Goal: Task Accomplishment & Management: Use online tool/utility

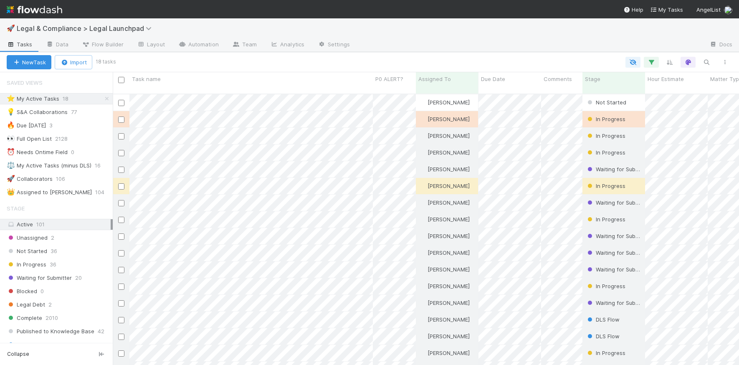
scroll to position [0, 0]
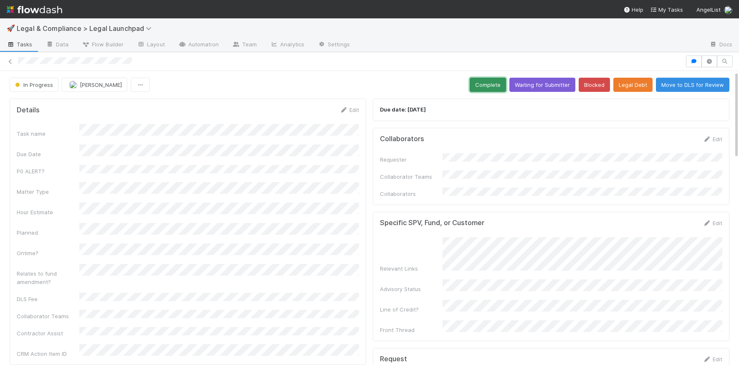
click at [493, 88] on button "Complete" at bounding box center [487, 85] width 36 height 14
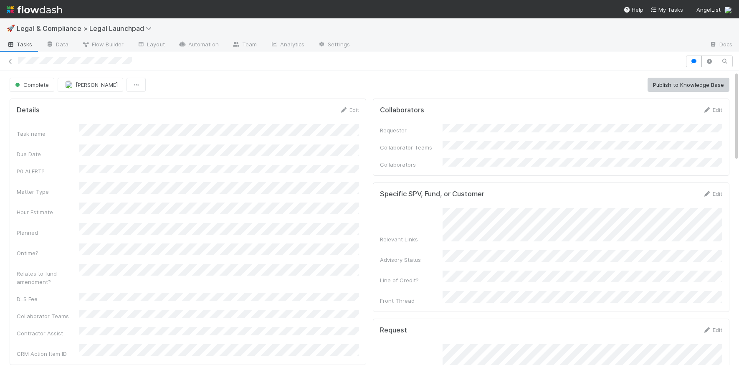
click at [18, 63] on div at bounding box center [350, 61] width 664 height 9
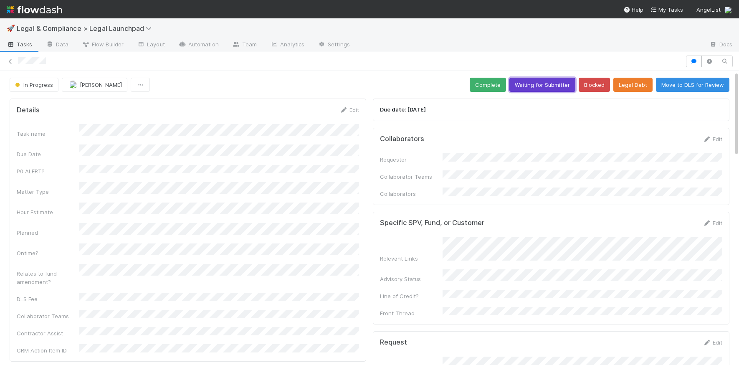
click at [540, 84] on button "Waiting for Submitter" at bounding box center [542, 85] width 66 height 14
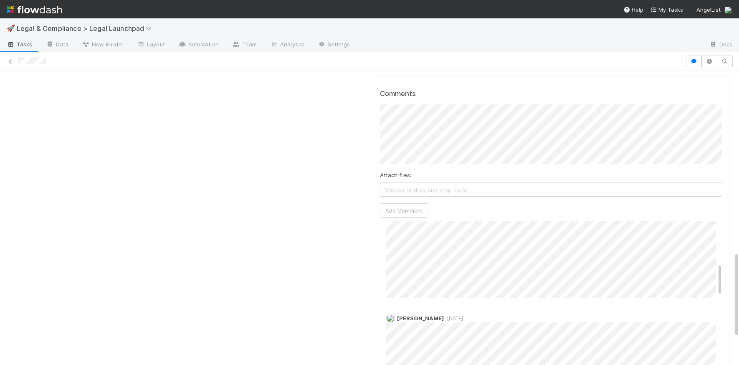
scroll to position [297, 0]
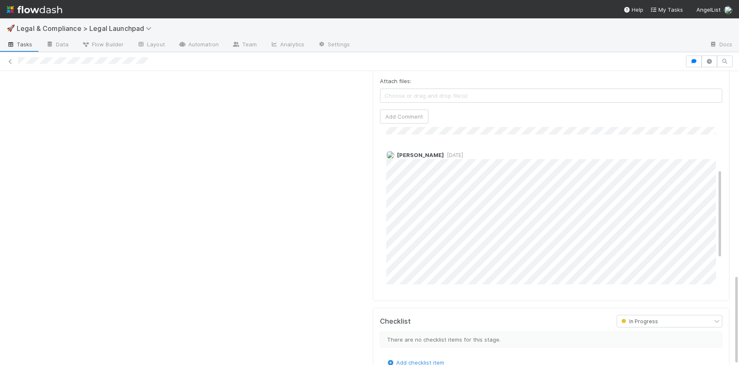
scroll to position [77, 0]
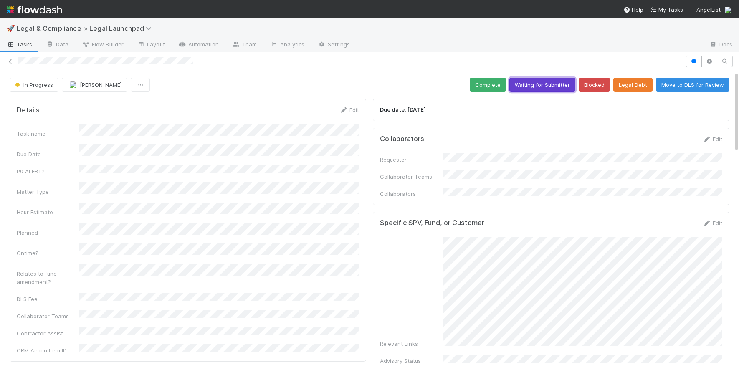
click at [537, 86] on button "Waiting for Submitter" at bounding box center [542, 85] width 66 height 14
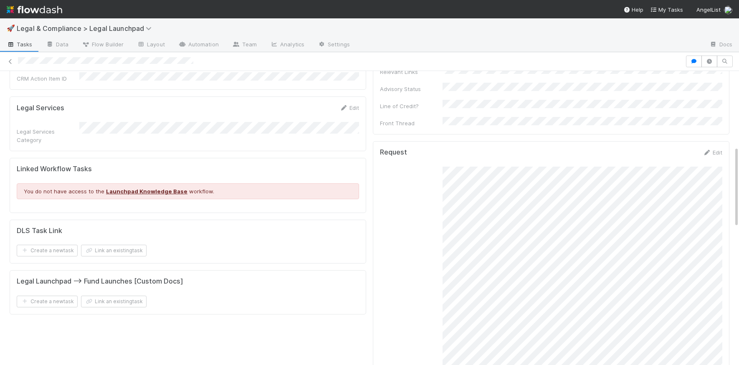
scroll to position [271, 0]
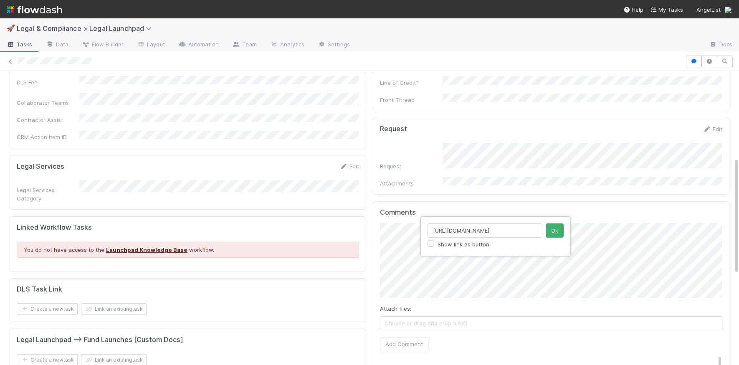
scroll to position [0, 209]
type input "https://app.getguru.com/card/TX8n9B6c/Can-a-platformadvised-fund-invest-if-the-…"
click at [450, 245] on label "Show link as button" at bounding box center [463, 244] width 52 height 10
click at [434, 245] on input "Show link as button" at bounding box center [430, 243] width 7 height 8
checkbox input "true"
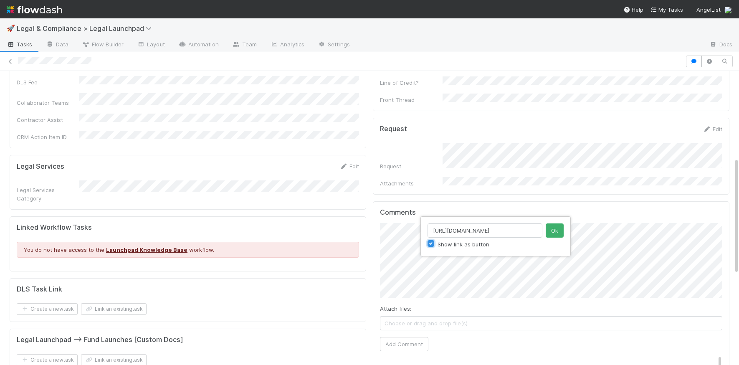
scroll to position [0, 0]
click at [554, 232] on button "Ok" at bounding box center [554, 230] width 18 height 14
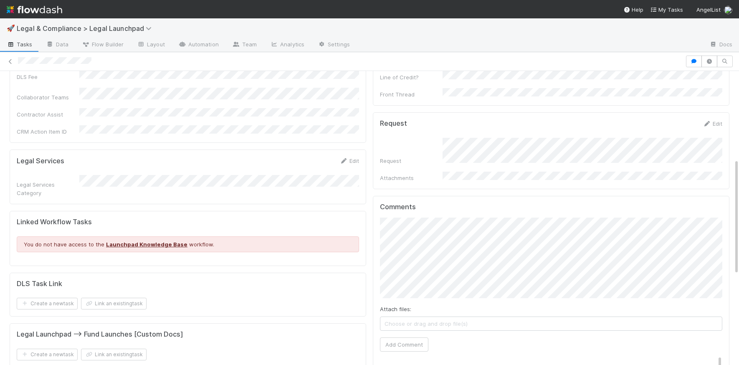
scroll to position [224, 0]
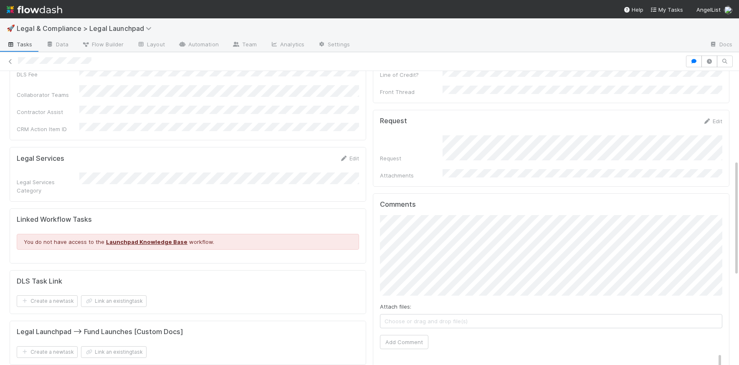
click at [376, 225] on div "Comments Attach files: Choose or drag and drop file(s) Add Comment Hanin Almoal…" at bounding box center [551, 359] width 356 height 333
drag, startPoint x: 400, startPoint y: 323, endPoint x: 449, endPoint y: 311, distance: 50.3
click at [400, 335] on button "Add Comment" at bounding box center [404, 342] width 48 height 14
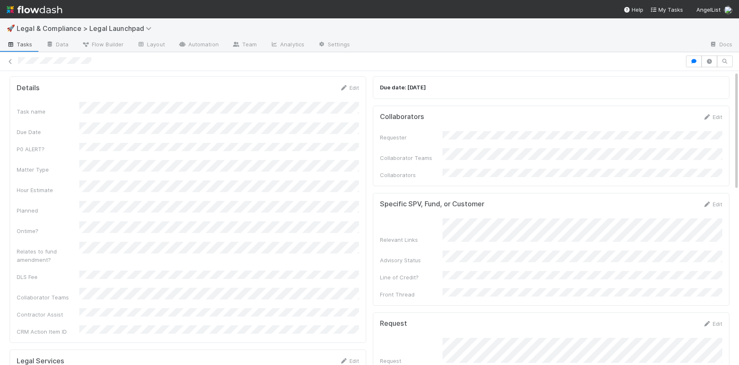
scroll to position [0, 0]
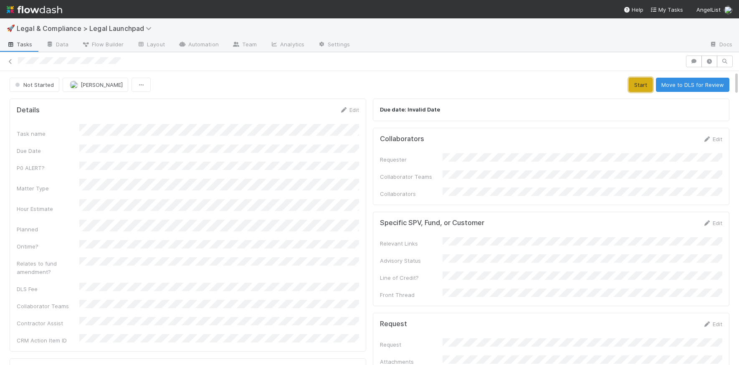
click at [644, 84] on button "Start" at bounding box center [640, 85] width 24 height 14
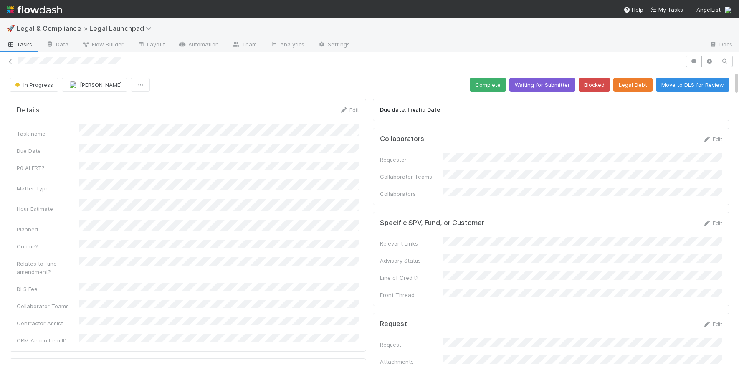
click at [34, 8] on img at bounding box center [34, 10] width 55 height 14
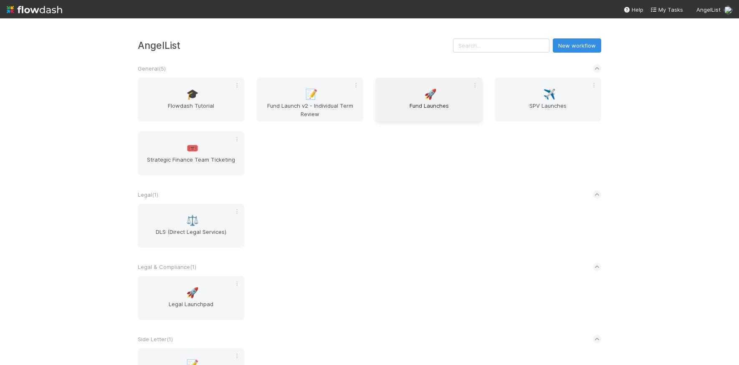
click at [455, 97] on div "🚀 Fund Launches" at bounding box center [429, 100] width 106 height 44
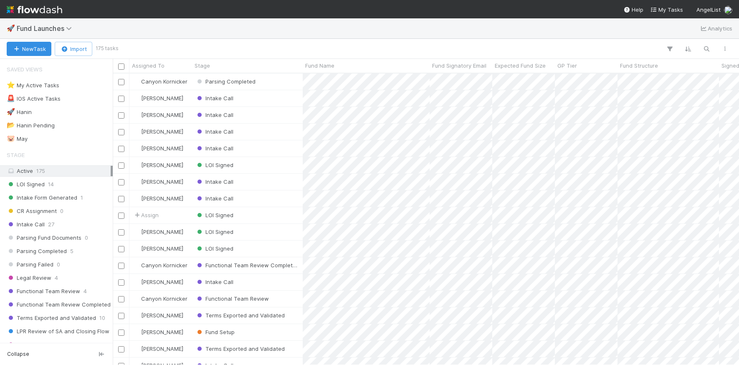
scroll to position [291, 626]
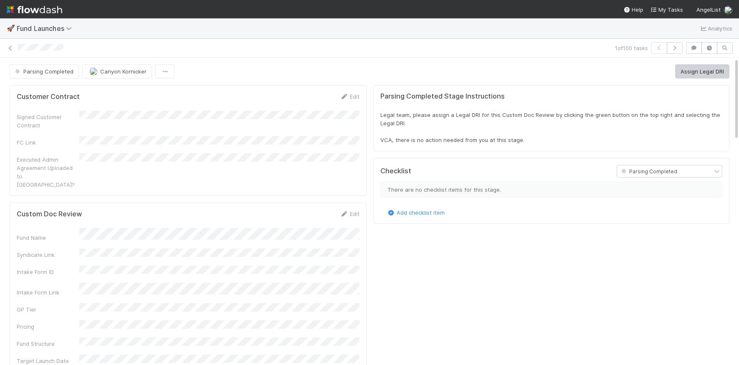
scroll to position [169, 705]
click at [696, 77] on button "Assign Legal DRI" at bounding box center [702, 71] width 54 height 14
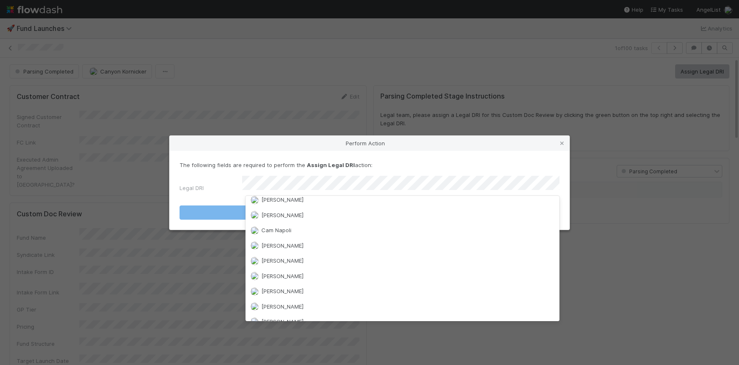
scroll to position [0, 0]
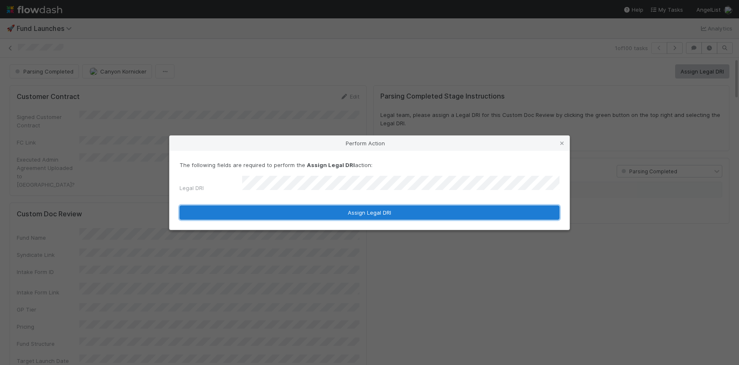
click at [398, 209] on button "Assign Legal DRI" at bounding box center [369, 212] width 380 height 14
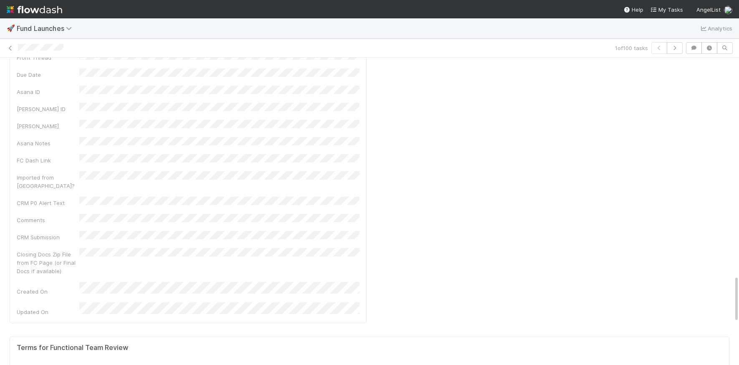
scroll to position [1423, 0]
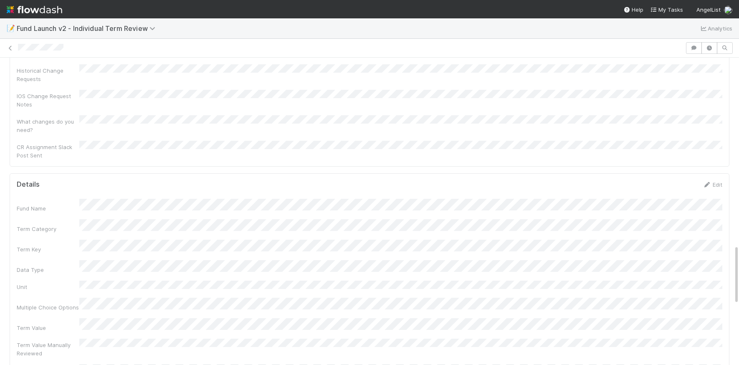
scroll to position [963, 0]
click at [720, 182] on link "Edit" at bounding box center [712, 185] width 20 height 7
click at [671, 181] on button "Save" at bounding box center [678, 188] width 24 height 14
